Goal: Complete application form

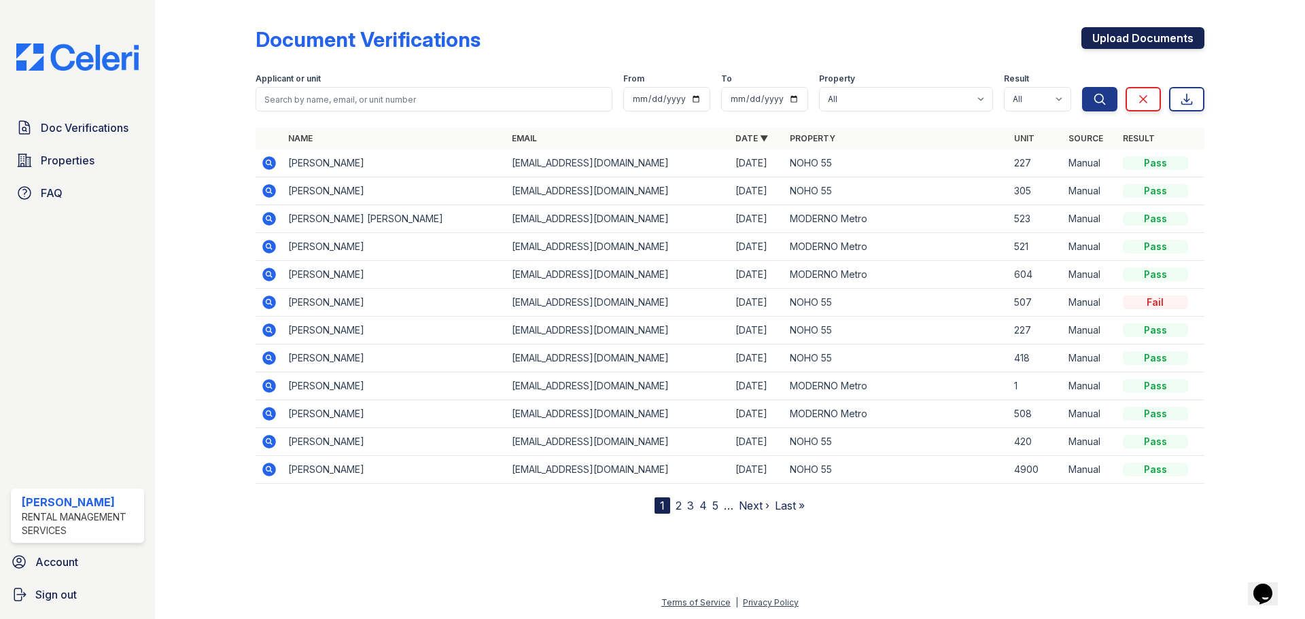
click at [1142, 43] on link "Upload Documents" at bounding box center [1142, 38] width 123 height 22
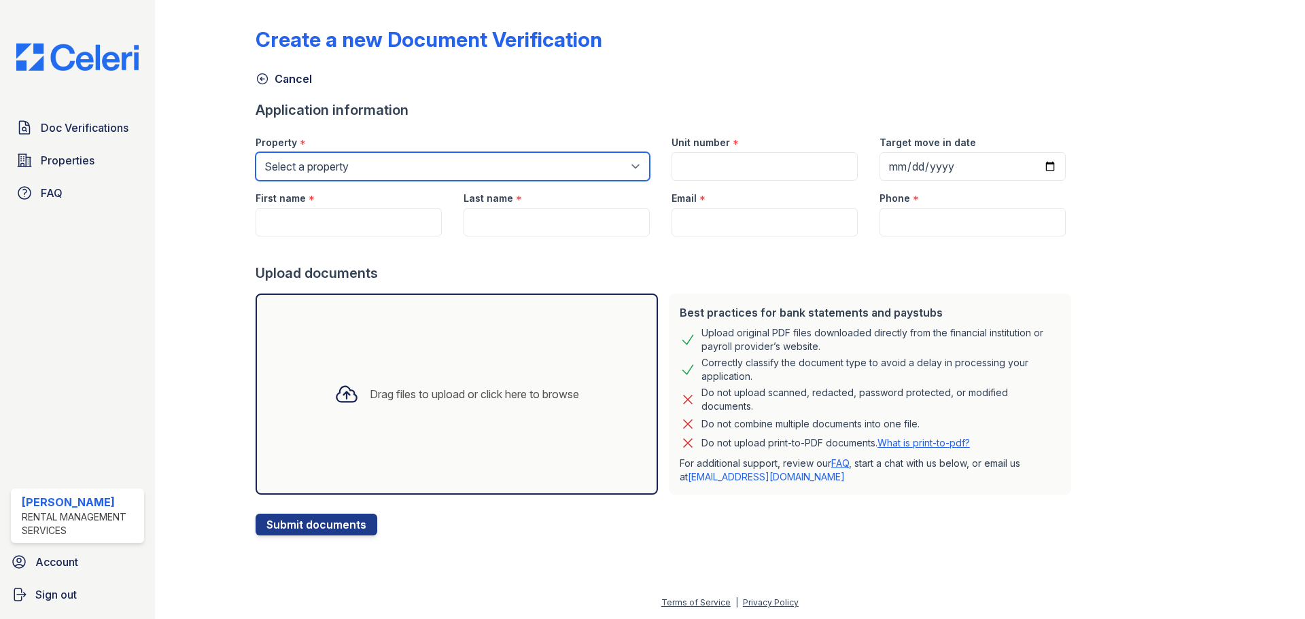
click at [385, 155] on select "Select a property MODERNO Metro NOHO 55" at bounding box center [452, 166] width 394 height 29
select select "45"
click at [255, 152] on select "Select a property MODERNO Metro NOHO 55" at bounding box center [452, 166] width 394 height 29
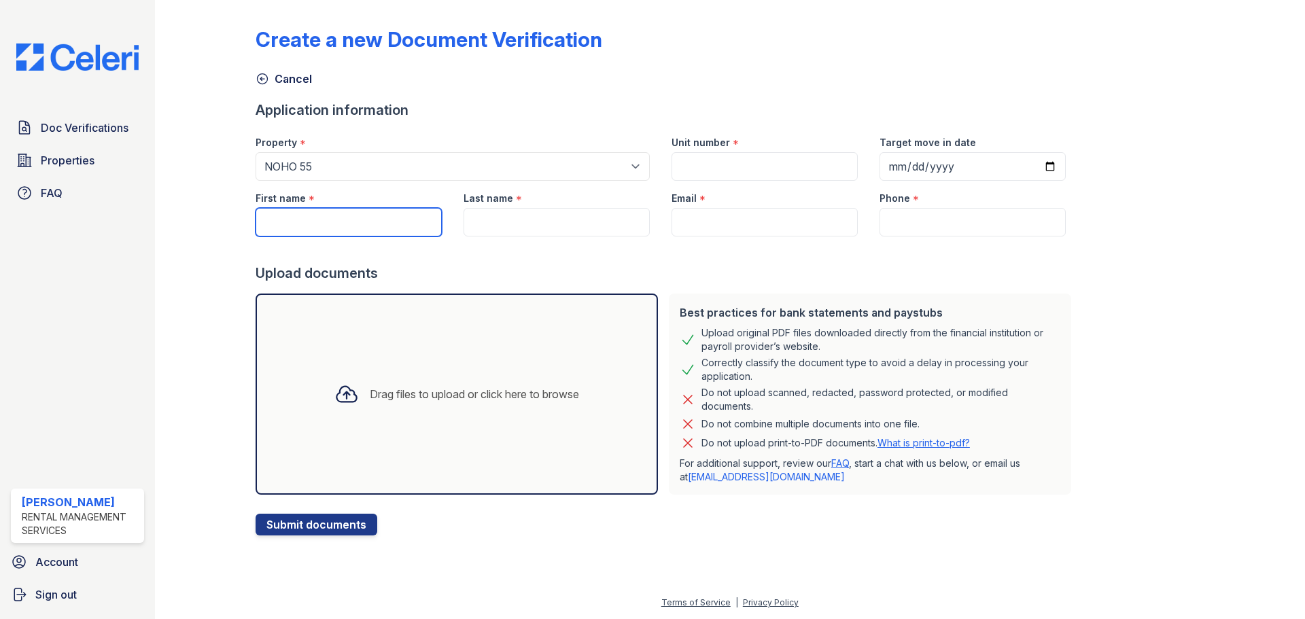
drag, startPoint x: 320, startPoint y: 212, endPoint x: 345, endPoint y: 213, distance: 25.2
click at [320, 212] on input "First name" at bounding box center [348, 222] width 186 height 29
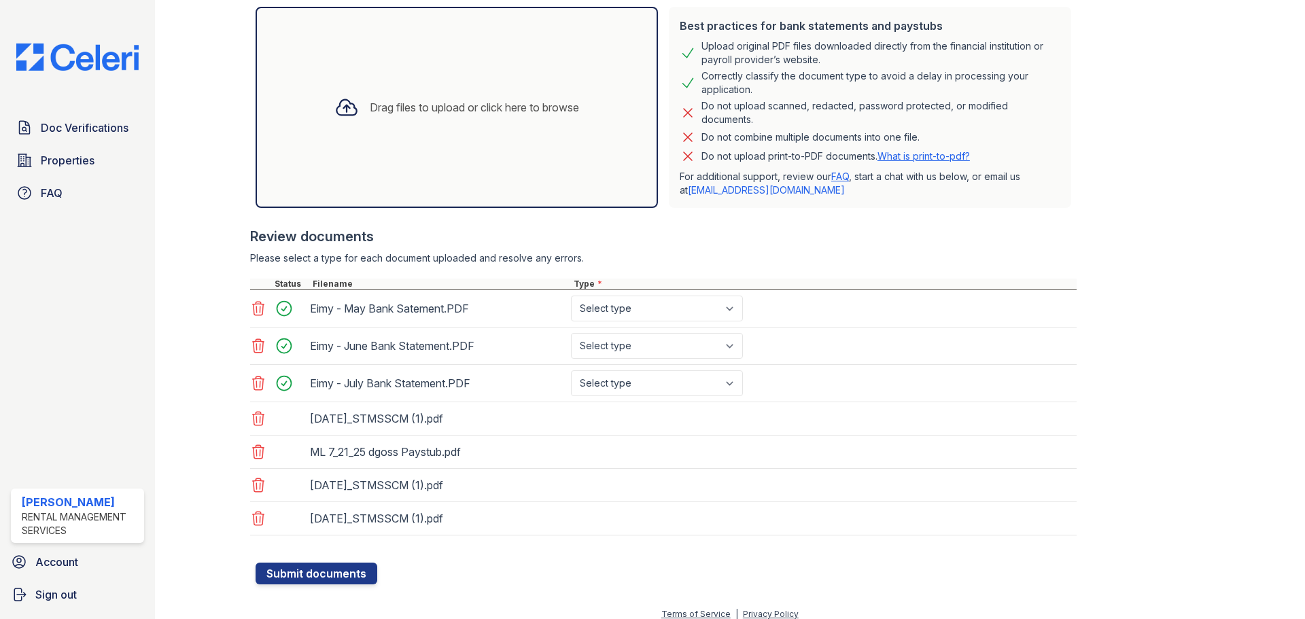
scroll to position [298, 0]
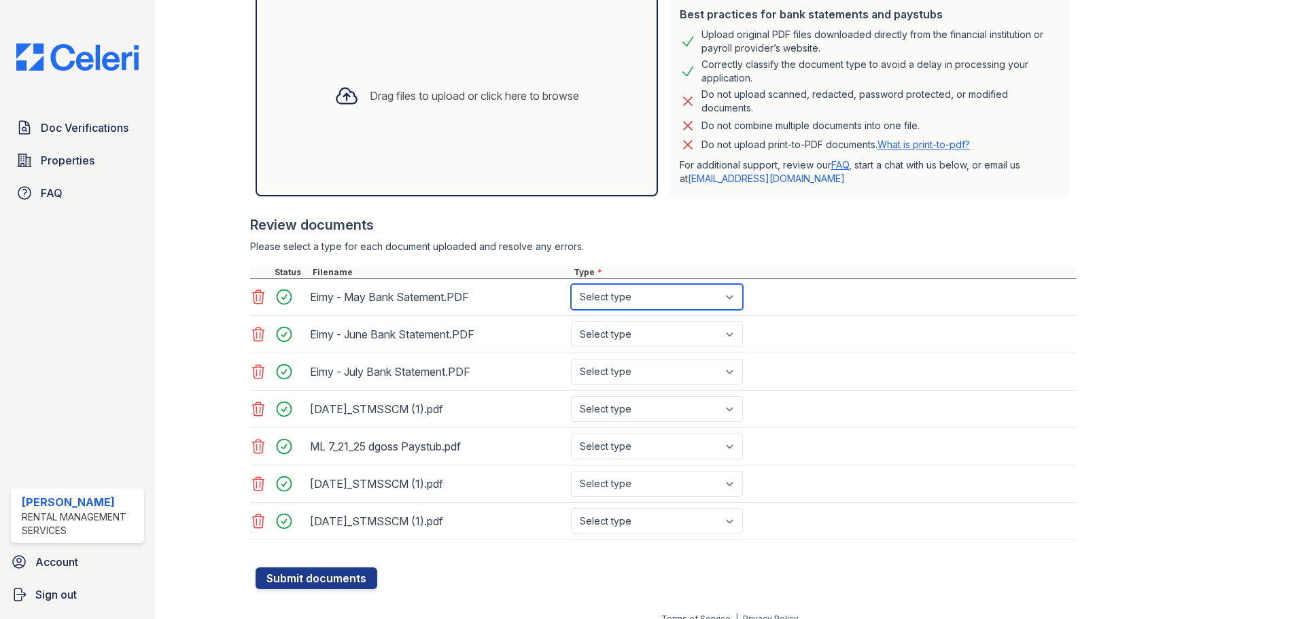
click at [628, 300] on select "Select type Paystub Bank Statement Offer Letter Tax Documents Benefit Award Let…" at bounding box center [657, 297] width 172 height 26
select select "bank_statement"
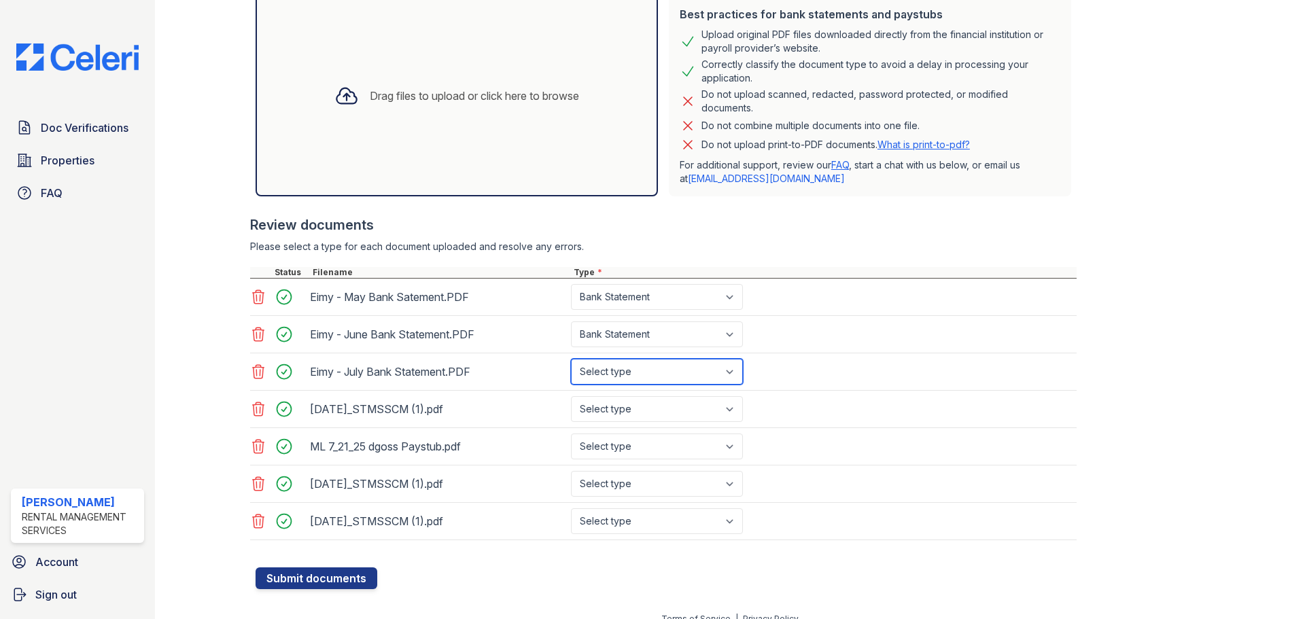
select select "bank_statement"
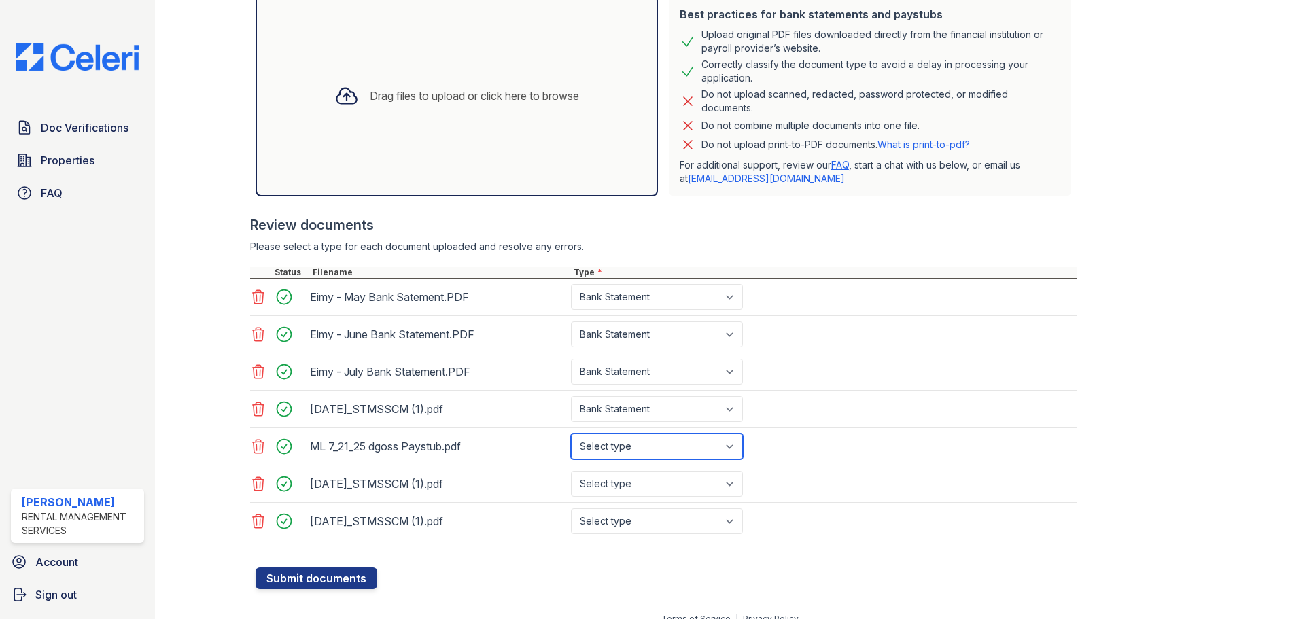
select select "paystub"
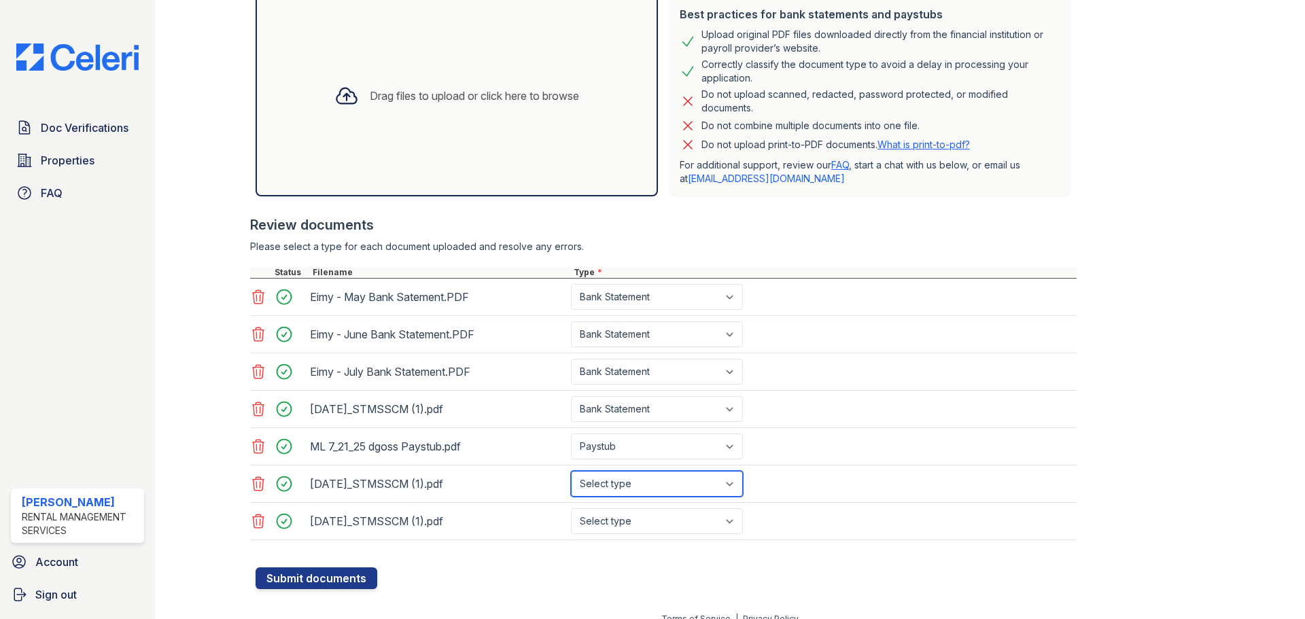
select select "bank_statement"
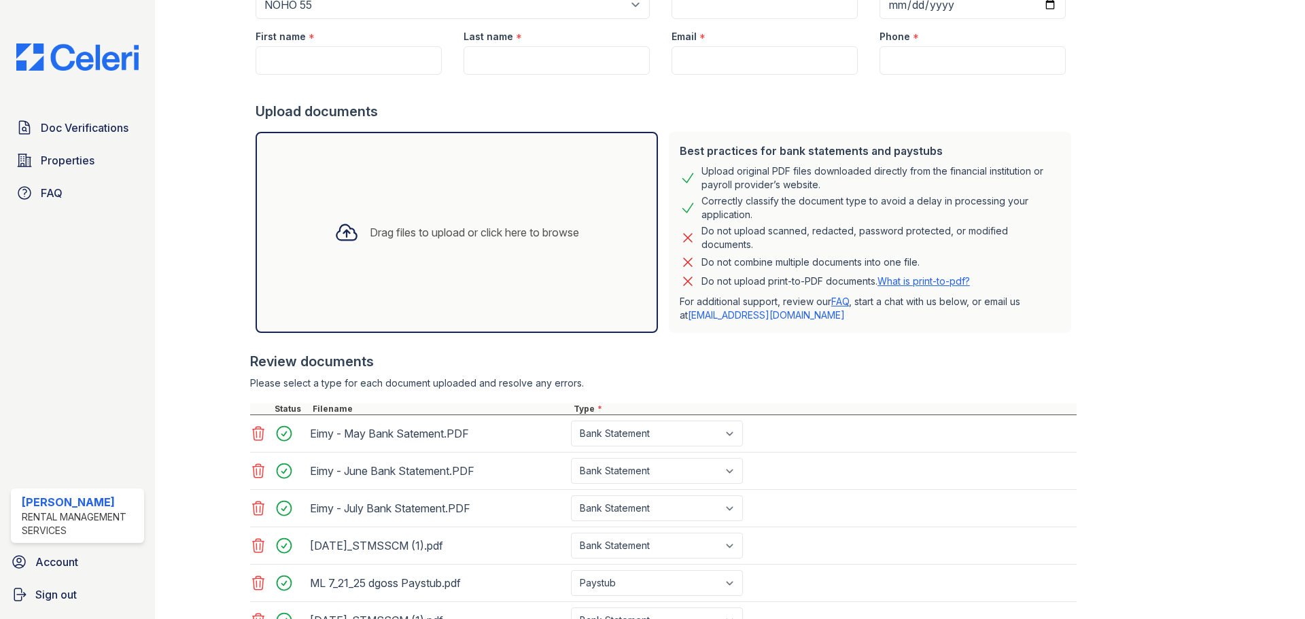
scroll to position [0, 0]
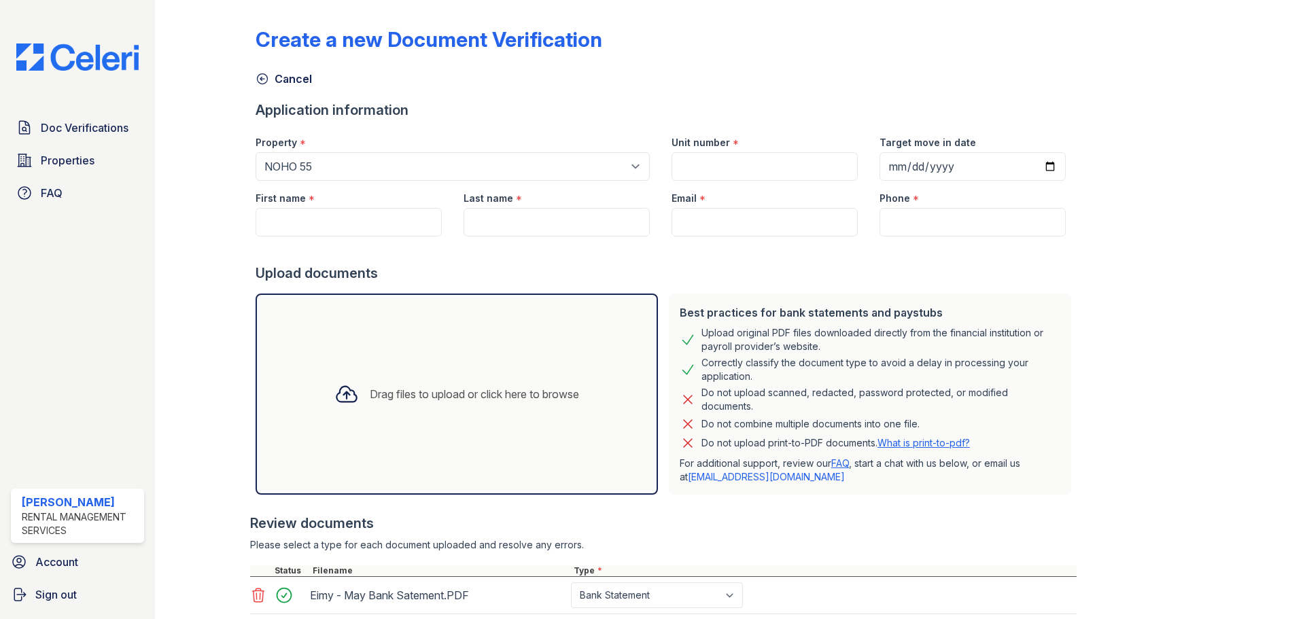
click at [337, 207] on div "First name *" at bounding box center [348, 194] width 186 height 27
click at [362, 215] on input "First name" at bounding box center [348, 222] width 186 height 29
paste input "Davidlee T. Goss Ross"
type input "[PERSON_NAME]"
paste input "[PERSON_NAME]"
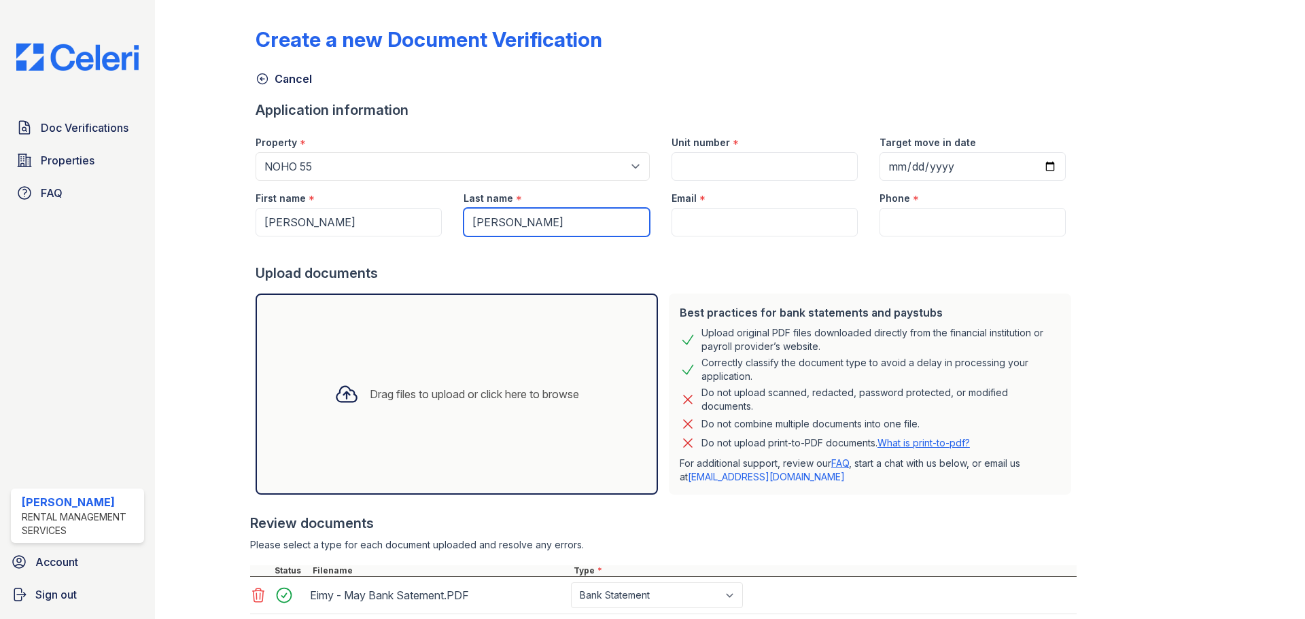
type input "[PERSON_NAME]"
type input "[EMAIL_ADDRESS][DOMAIN_NAME]"
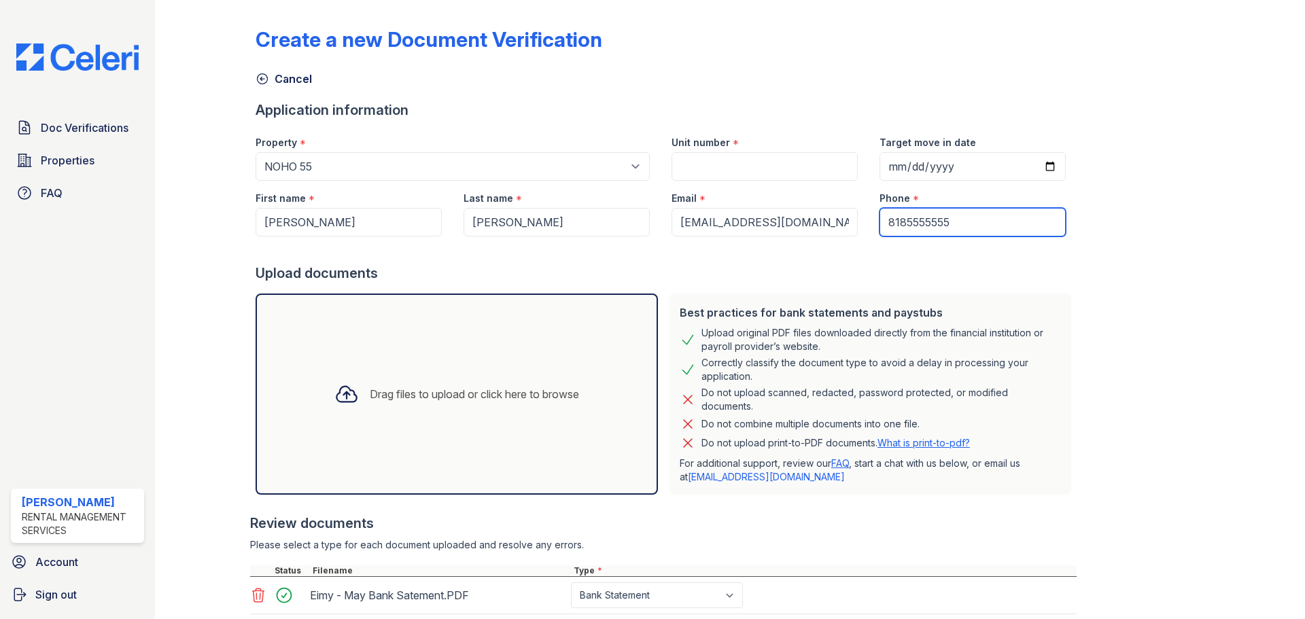
type input "8185555555"
click at [766, 186] on div "Email *" at bounding box center [764, 194] width 186 height 27
click at [750, 171] on input "Unit number" at bounding box center [764, 166] width 186 height 29
type input "609"
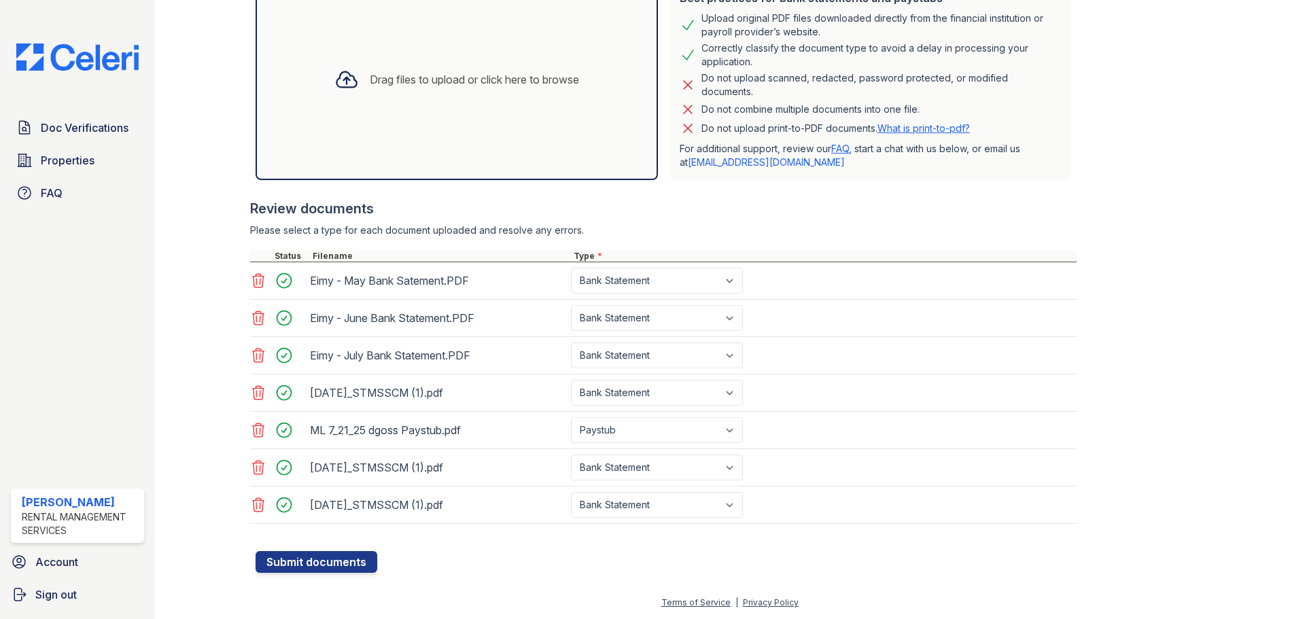
click at [330, 540] on div at bounding box center [665, 544] width 821 height 14
click at [321, 555] on button "Submit documents" at bounding box center [316, 562] width 122 height 22
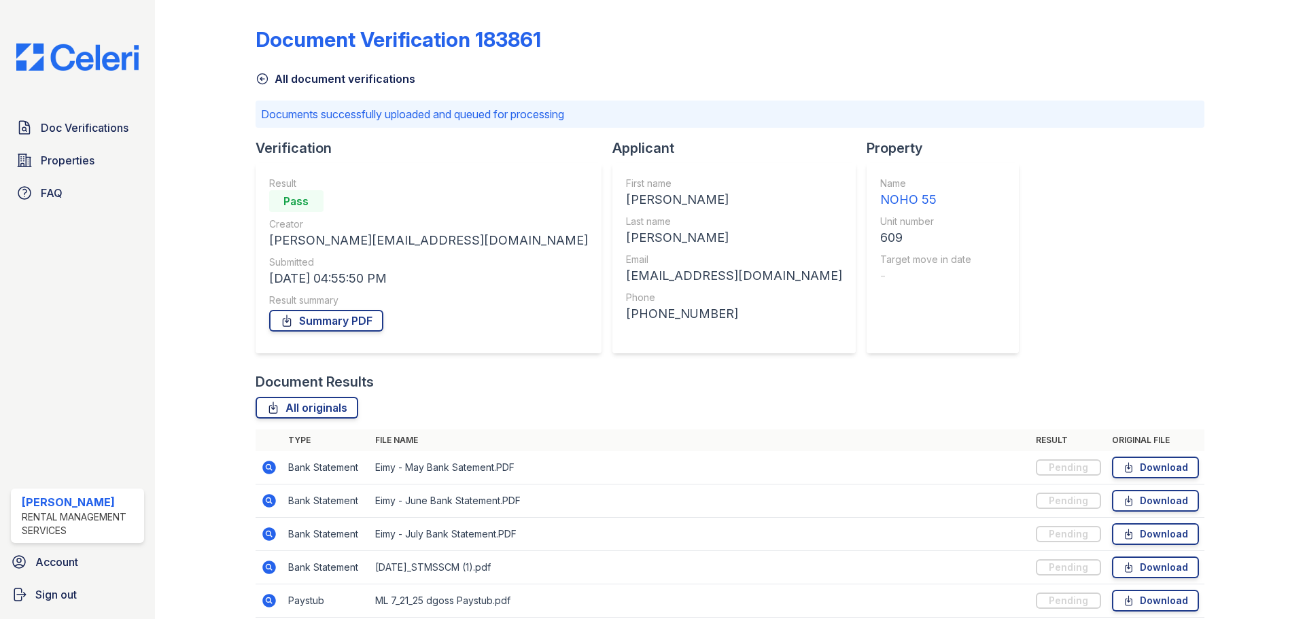
click at [915, 272] on div "Document Verification 183861 All document verifications Documents successfully …" at bounding box center [729, 351] width 949 height 692
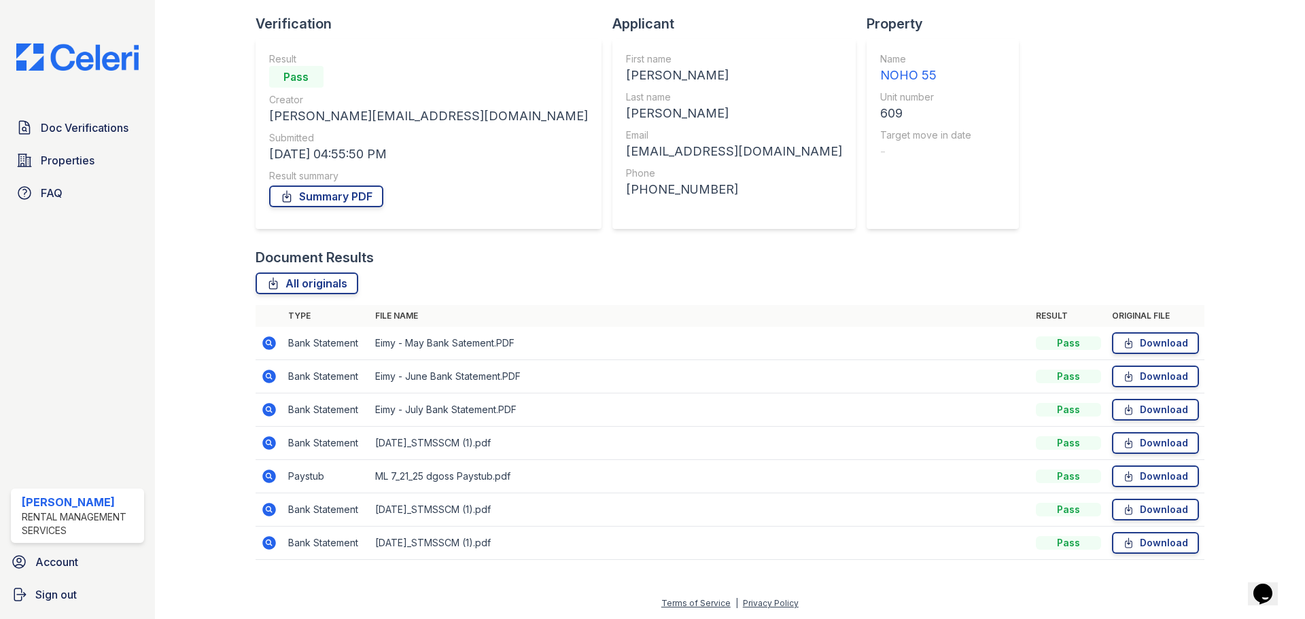
scroll to position [87, 0]
